Goal: Navigation & Orientation: Find specific page/section

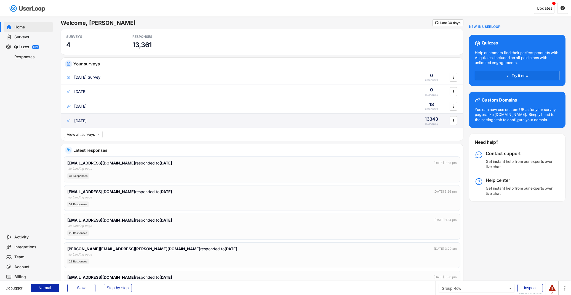
click at [167, 120] on div "[DATE]" at bounding box center [239, 121] width 346 height 6
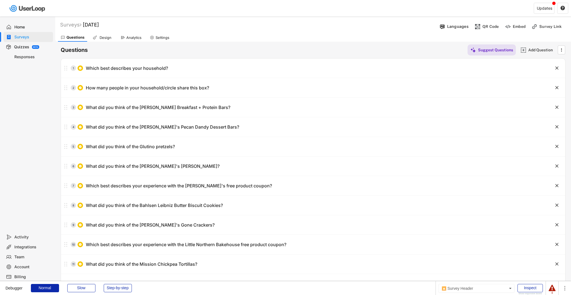
click at [131, 35] on div "Analytics" at bounding box center [131, 37] width 26 height 8
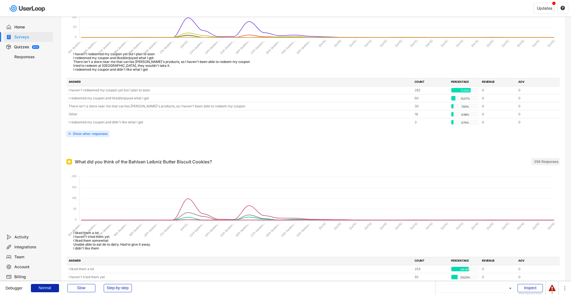
scroll to position [1267, 0]
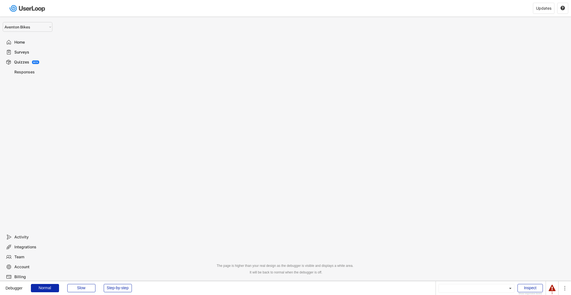
select select ""1348695171700984260__LOOKUP__1681165613546x125782304210805940""
